Goal: Find specific page/section: Find specific page/section

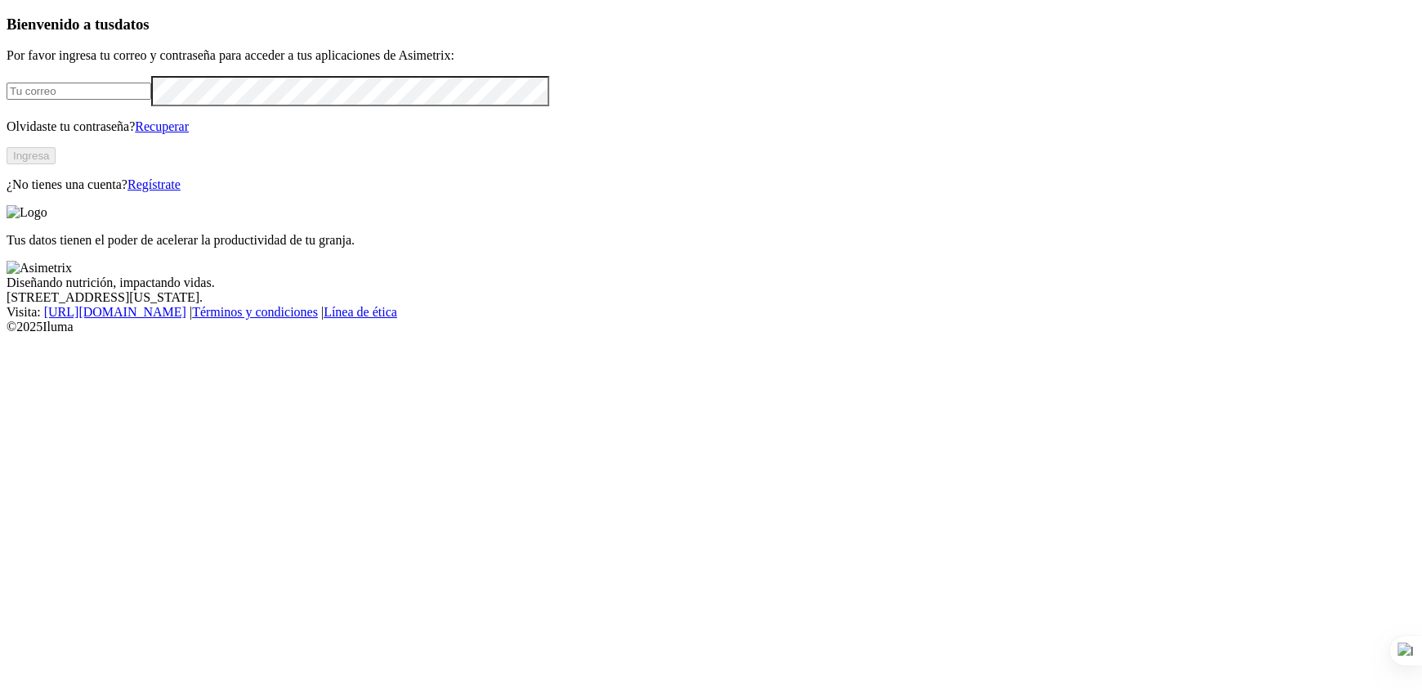
type input "[EMAIL_ADDRESS][PERSON_NAME][DOMAIN_NAME]"
click at [56, 164] on button "Ingresa" at bounding box center [31, 155] width 49 height 17
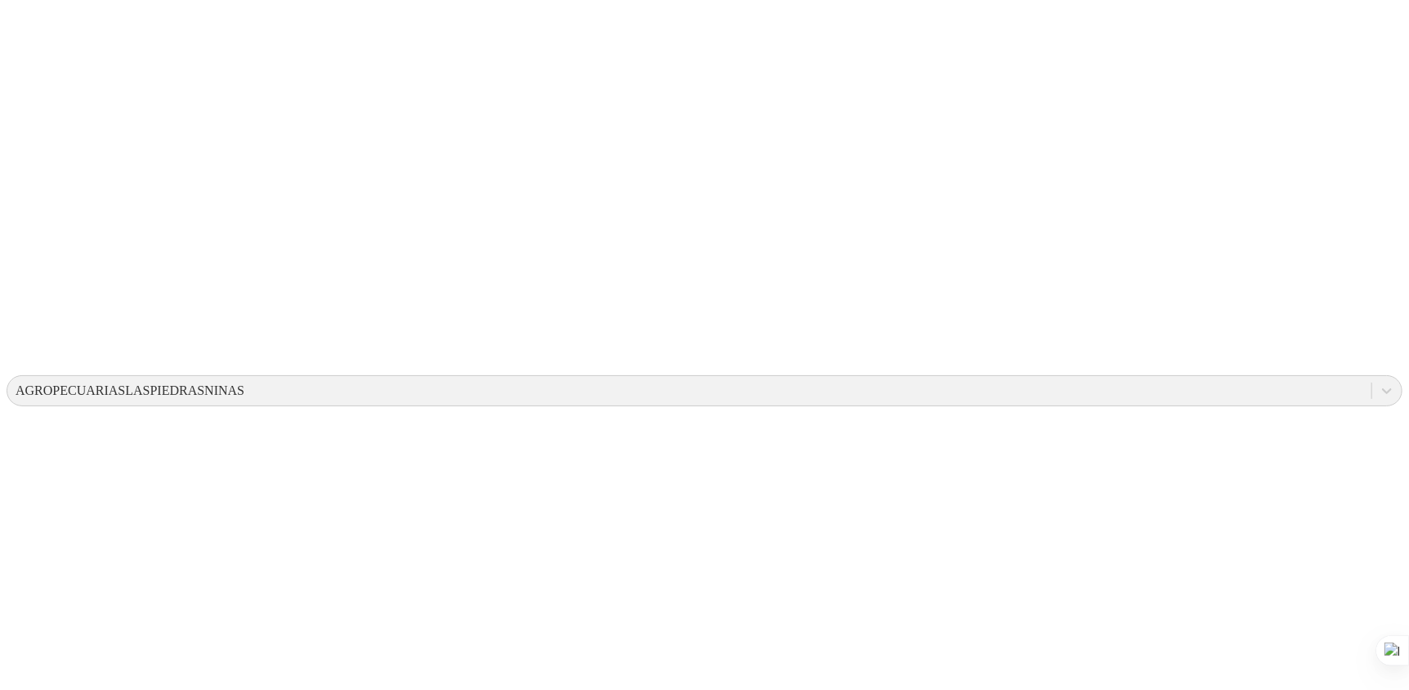
scroll to position [232, 0]
